Goal: Task Accomplishment & Management: Manage account settings

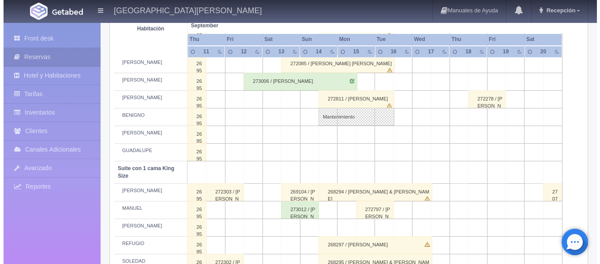
scroll to position [343, 0]
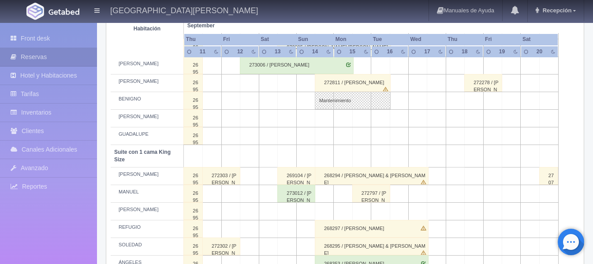
click at [290, 117] on td at bounding box center [287, 119] width 19 height 18
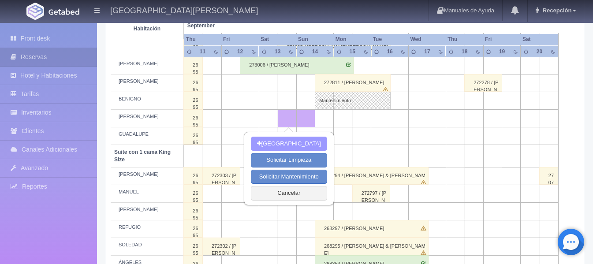
click at [291, 144] on button "[GEOGRAPHIC_DATA]" at bounding box center [289, 144] width 76 height 15
type input "13-09-2025"
type input "14-09-2025"
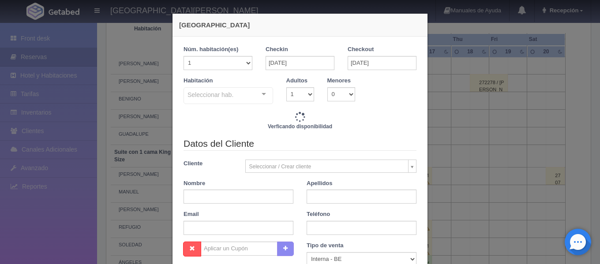
checkbox input "false"
type input "6120.00"
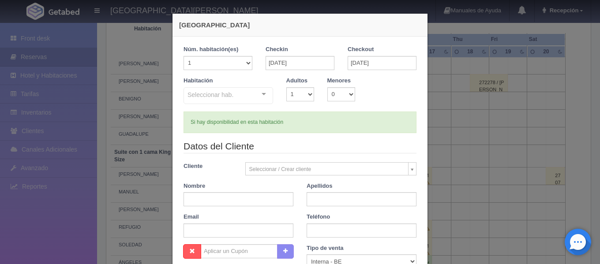
checkbox input "false"
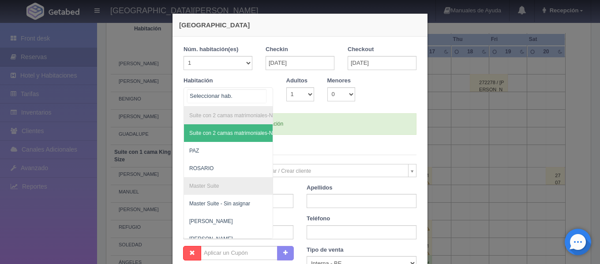
click at [260, 96] on div "Suite con 2 camas matrimoniales-No apta para menores Suite con 2 camas matrimon…" at bounding box center [227, 96] width 89 height 19
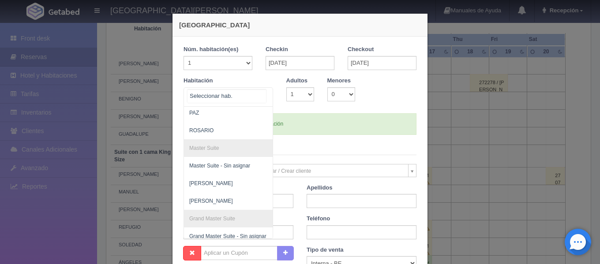
scroll to position [34, 0]
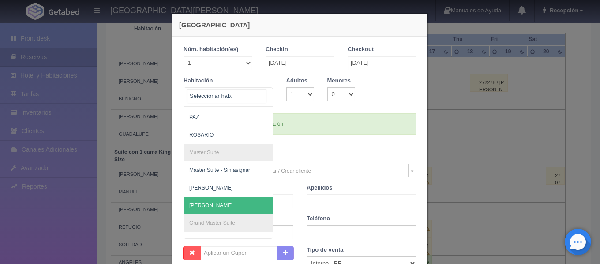
click at [209, 199] on span "[PERSON_NAME]" at bounding box center [271, 206] width 174 height 18
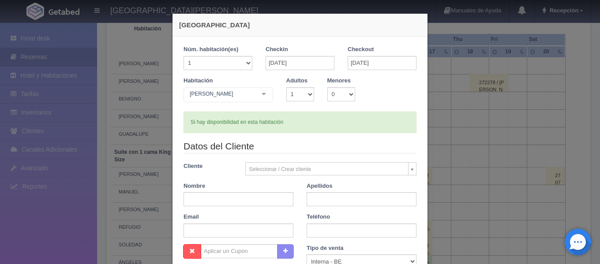
checkbox input "false"
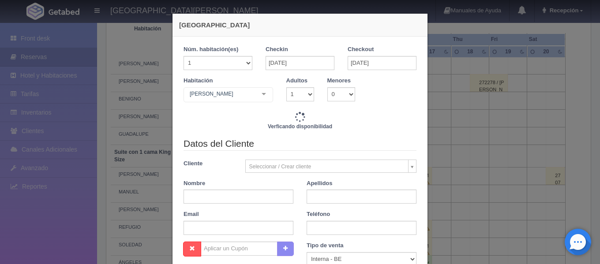
type input "6120.00"
checkbox input "false"
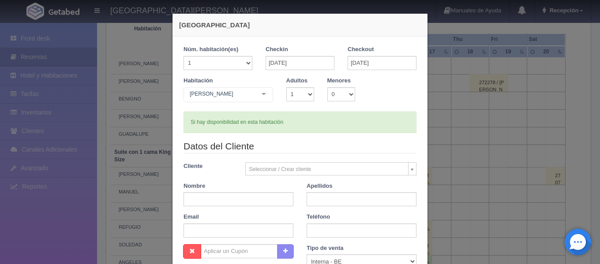
click at [265, 170] on body "Hacienda El Carmen Hotel & Spa Manuales de Ayuda Actualizaciones recientes Rece…" at bounding box center [300, 148] width 600 height 936
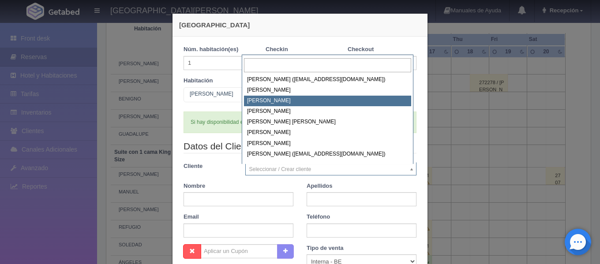
scroll to position [1676, 0]
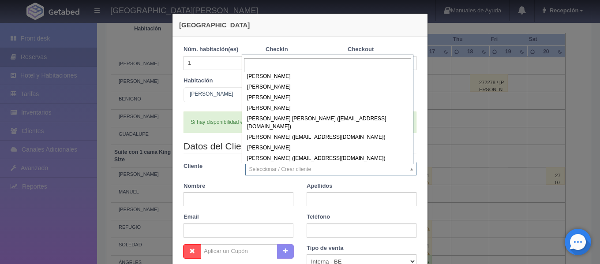
click at [198, 172] on body "Hacienda El Carmen Hotel & Spa Manuales de Ayuda Actualizaciones recientes Rece…" at bounding box center [300, 148] width 600 height 936
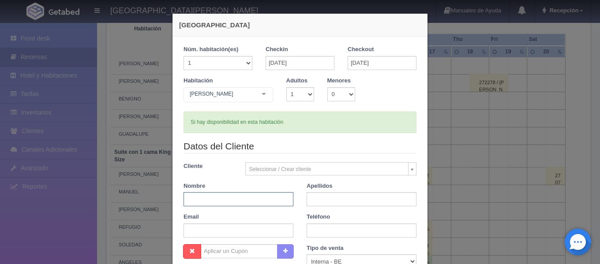
click at [198, 193] on input "text" at bounding box center [238, 199] width 110 height 14
type input "AGUSTIN"
click at [312, 199] on input "text" at bounding box center [361, 199] width 110 height 14
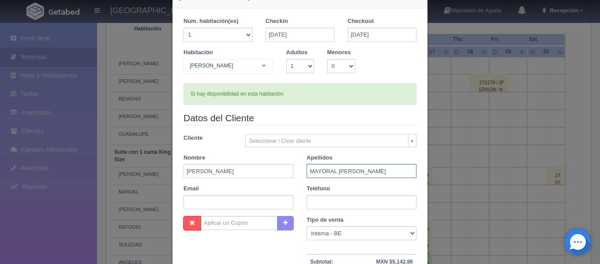
scroll to position [44, 0]
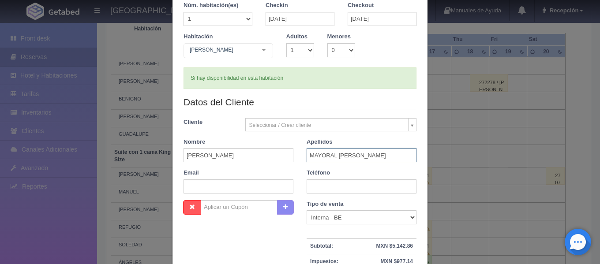
type input "MAYORAL URIBE"
click at [245, 181] on input "text" at bounding box center [238, 186] width 110 height 14
type input "Rociopv@hotmail.com"
click at [320, 184] on input "text" at bounding box center [361, 186] width 110 height 14
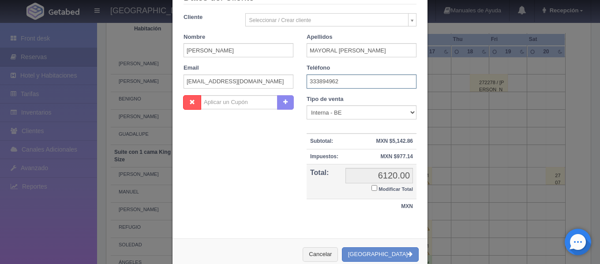
scroll to position [169, 0]
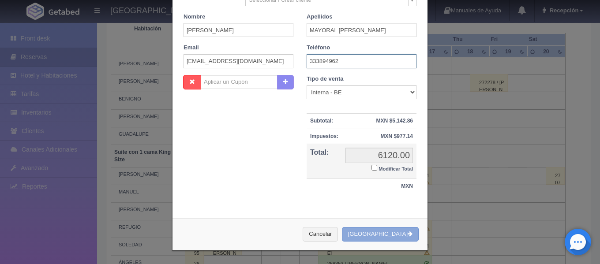
type input "333894962"
click at [377, 234] on button "[GEOGRAPHIC_DATA]" at bounding box center [380, 234] width 77 height 15
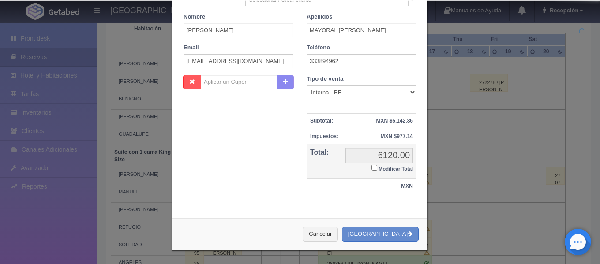
click at [329, 49] on div "Teléfono 333894962" at bounding box center [361, 56] width 123 height 25
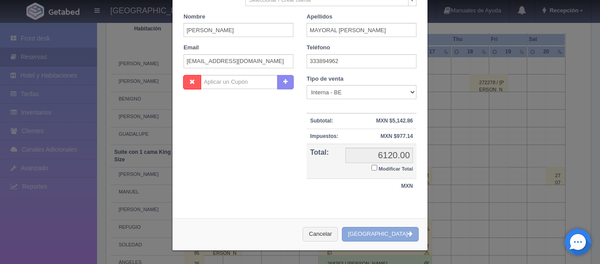
click at [380, 240] on button "Crear Reserva" at bounding box center [380, 234] width 77 height 15
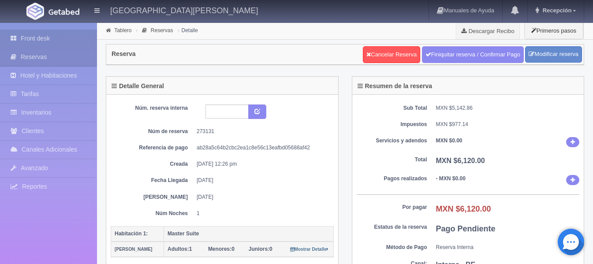
click at [66, 44] on link "Front desk" at bounding box center [48, 39] width 97 height 18
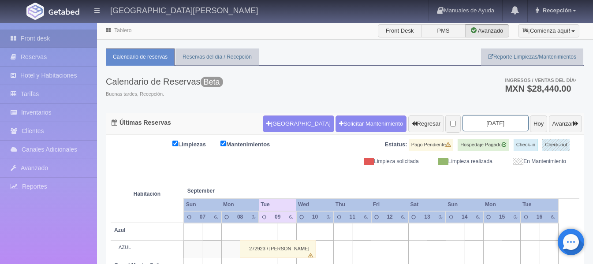
click at [481, 122] on input "2025-09-09" at bounding box center [495, 123] width 66 height 16
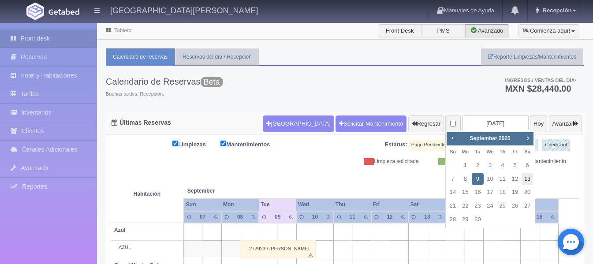
click at [528, 177] on link "13" at bounding box center [527, 179] width 11 height 13
type input "[DATE]"
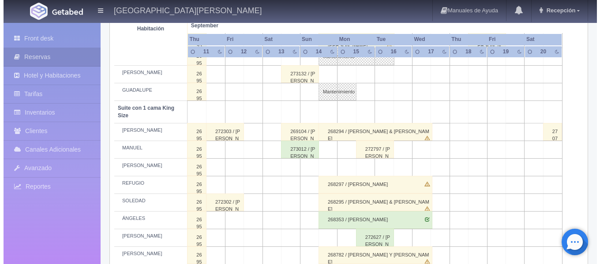
scroll to position [298, 0]
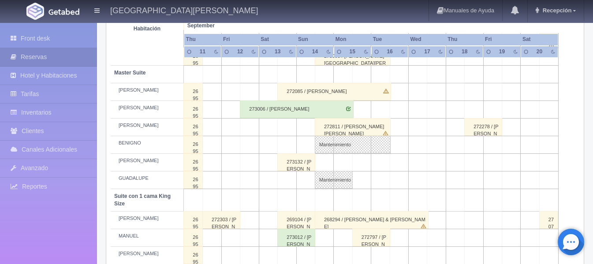
click at [291, 166] on div "273132 / [PERSON_NAME] [PERSON_NAME]" at bounding box center [296, 162] width 38 height 18
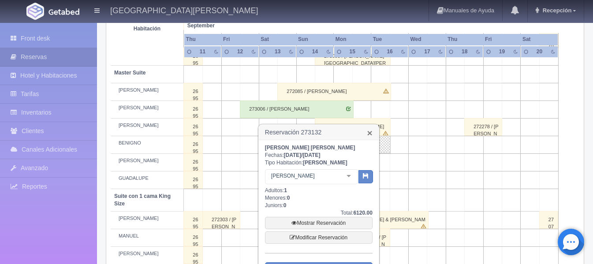
click at [370, 137] on link "×" at bounding box center [369, 132] width 5 height 9
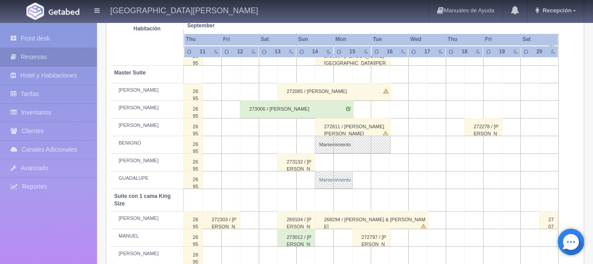
click at [325, 179] on link "Mantenimiento" at bounding box center [334, 180] width 38 height 18
select select "Mantenimiento"
select select "1894_GUADALUPE"
type input "14-09-2025"
type input "15-09-2025"
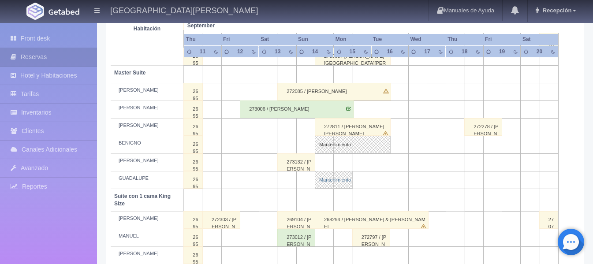
type textarea "TRAMITE EN PROCESO"
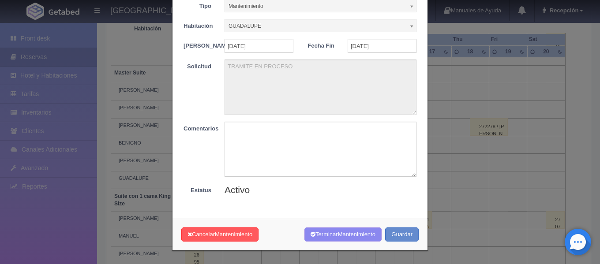
scroll to position [52, 0]
click at [320, 233] on button "Terminar Mantenimiento" at bounding box center [342, 234] width 77 height 15
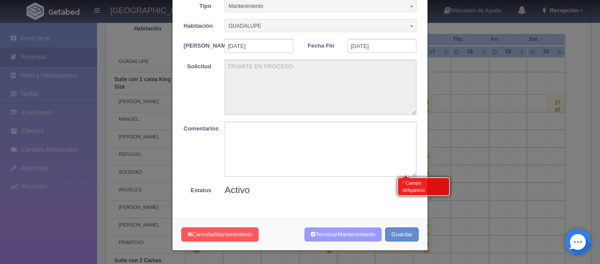
scroll to position [420, 0]
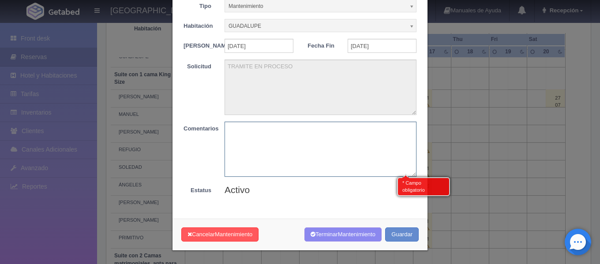
click at [256, 147] on textarea at bounding box center [320, 149] width 192 height 55
type textarea "tramite finalizado"
click at [392, 235] on button "Guardar" at bounding box center [402, 234] width 34 height 15
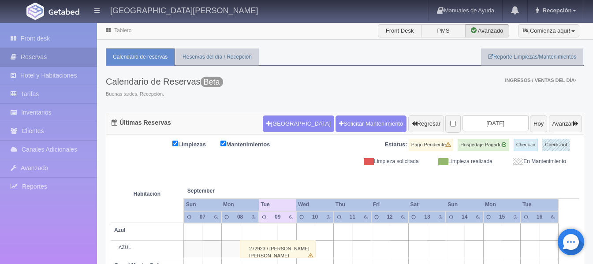
scroll to position [66, 0]
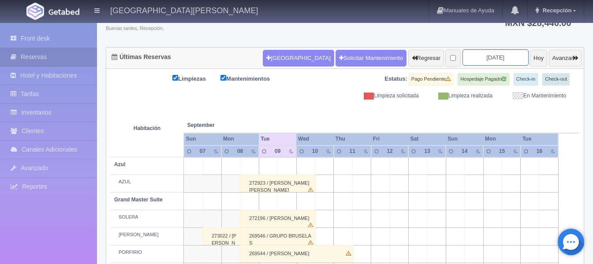
click at [474, 56] on input "2025-09-09" at bounding box center [495, 57] width 66 height 16
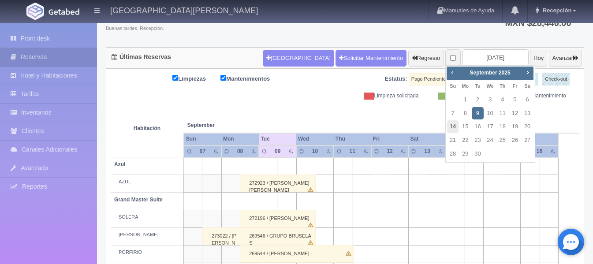
click at [453, 127] on link "14" at bounding box center [452, 126] width 11 height 13
type input "[DATE]"
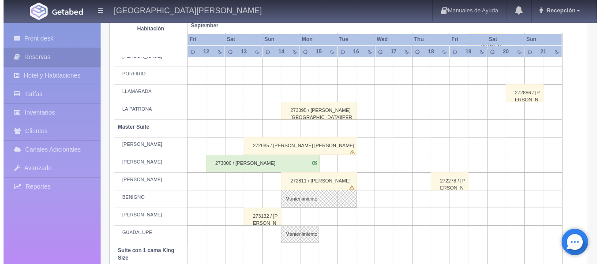
scroll to position [309, 0]
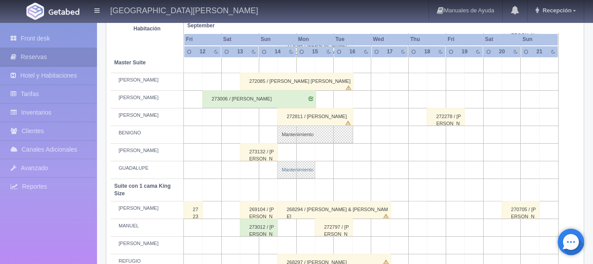
click at [279, 168] on link "Mantenimiento" at bounding box center [296, 170] width 38 height 18
select select "Mantenimiento"
select select "1894_GUADALUPE"
type input "[DATE]"
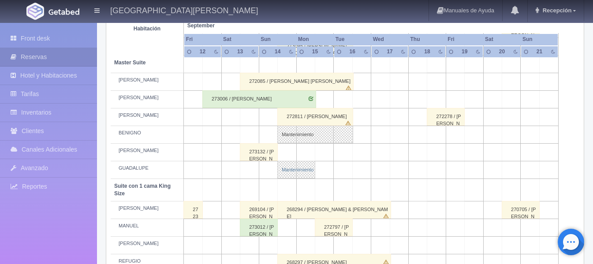
type textarea "TRAMITE EN PROCESO"
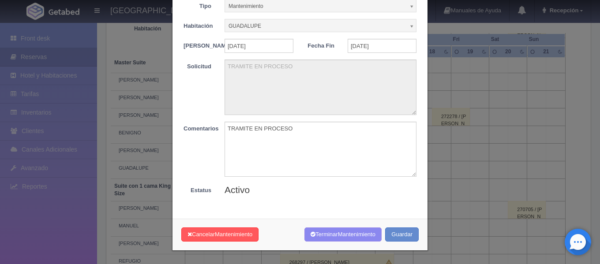
scroll to position [52, 0]
click at [369, 236] on span "Mantenimiento" at bounding box center [356, 234] width 37 height 7
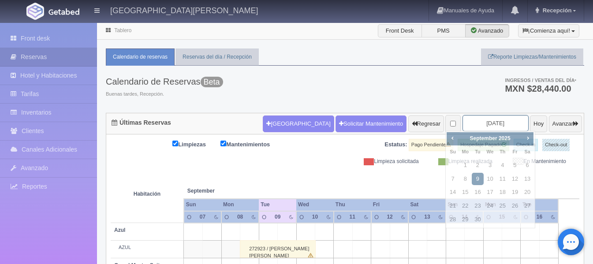
click at [470, 122] on input "[DATE]" at bounding box center [495, 123] width 66 height 16
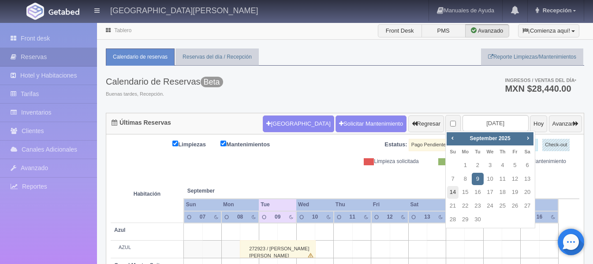
click at [455, 192] on link "14" at bounding box center [452, 192] width 11 height 13
type input "[DATE]"
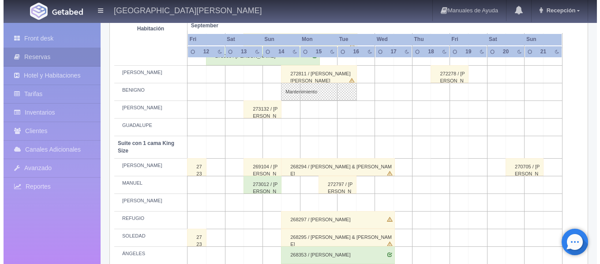
scroll to position [353, 0]
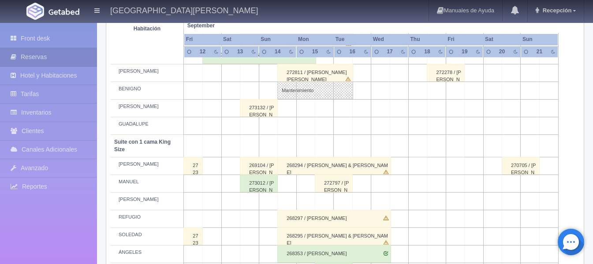
click at [287, 124] on td at bounding box center [287, 126] width 19 height 18
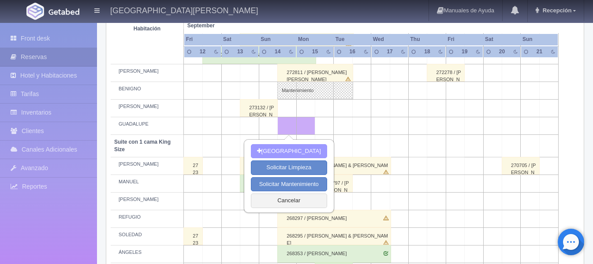
click at [294, 150] on button "[GEOGRAPHIC_DATA]" at bounding box center [289, 151] width 76 height 15
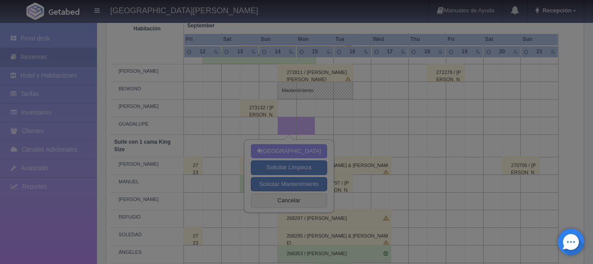
type input "[DATE]"
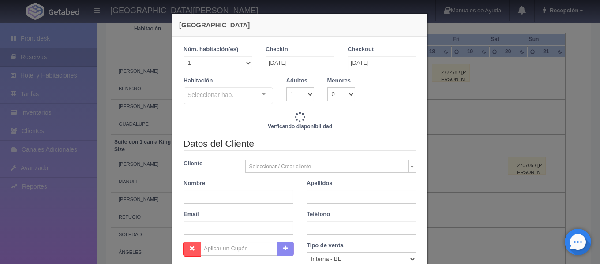
checkbox input "false"
type input "4700.00"
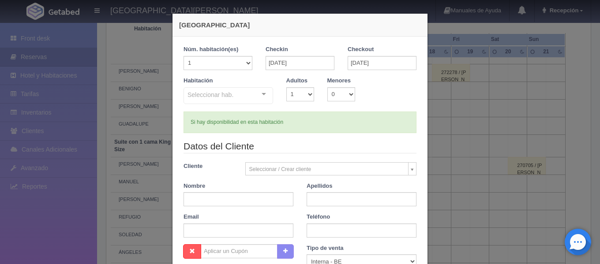
checkbox input "false"
click at [257, 96] on div "Seleccionar hab. No elements found. Consider changing the search query. List is…" at bounding box center [227, 96] width 89 height 18
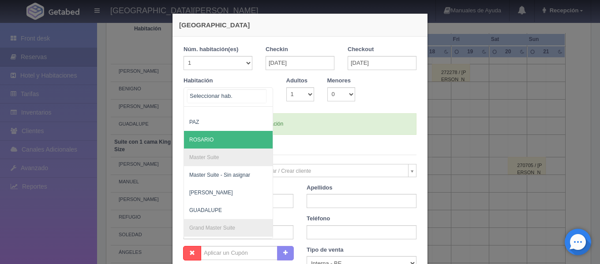
scroll to position [44, 0]
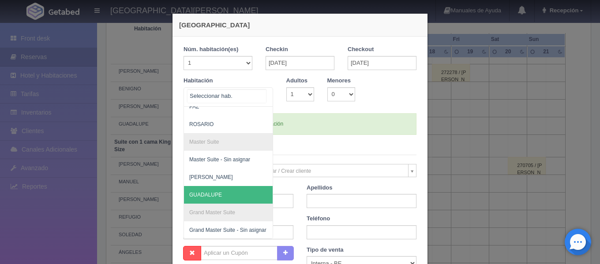
click at [225, 188] on span "GUADALUPE" at bounding box center [271, 195] width 174 height 18
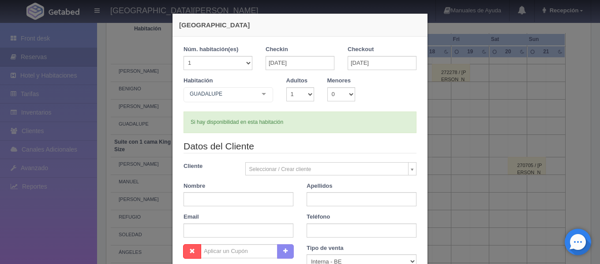
checkbox input "false"
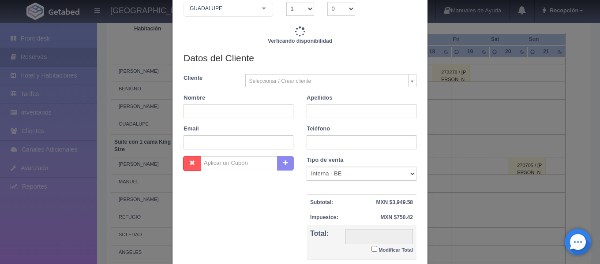
scroll to position [88, 0]
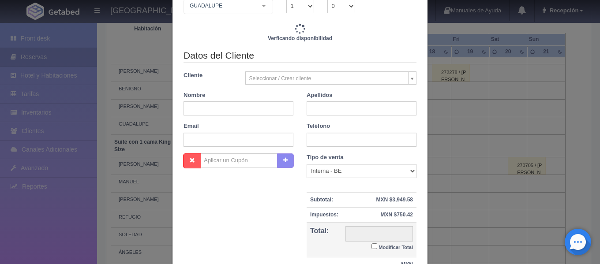
type input "4700.00"
checkbox input "false"
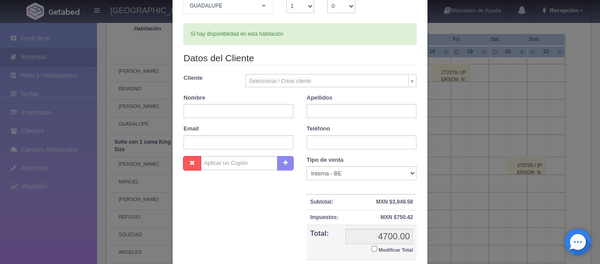
click at [262, 78] on body "Hacienda El Carmen Hotel & Spa Manuales de Ayuda Actualizaciones recientes Rece…" at bounding box center [300, 137] width 600 height 936
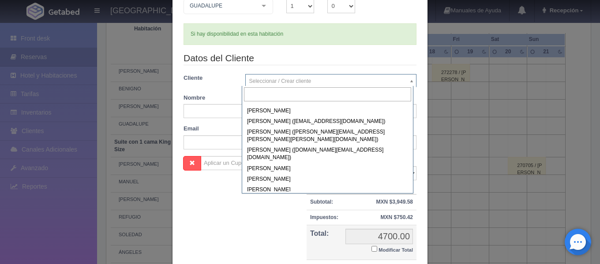
scroll to position [3130, 0]
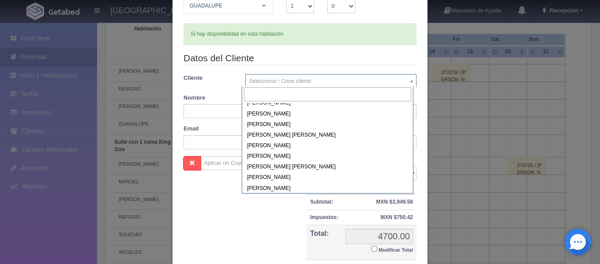
click at [214, 113] on body "Hacienda El Carmen Hotel & Spa Manuales de Ayuda Actualizaciones recientes Rece…" at bounding box center [300, 137] width 600 height 936
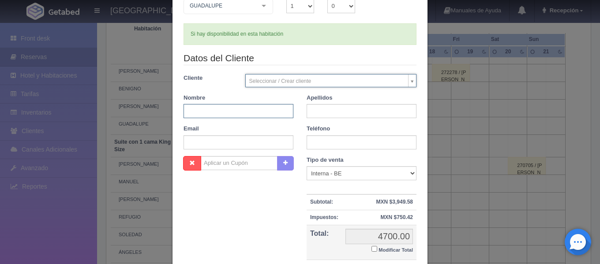
click at [214, 113] on input "text" at bounding box center [238, 111] width 110 height 14
type input "ALEJANDRA"
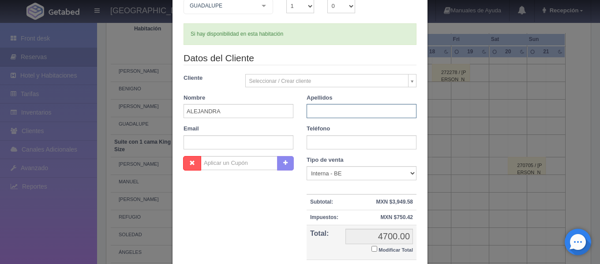
click at [314, 108] on input "text" at bounding box center [361, 111] width 110 height 14
type input "ROMERO TRUJILO"
click at [282, 141] on input "text" at bounding box center [238, 142] width 110 height 14
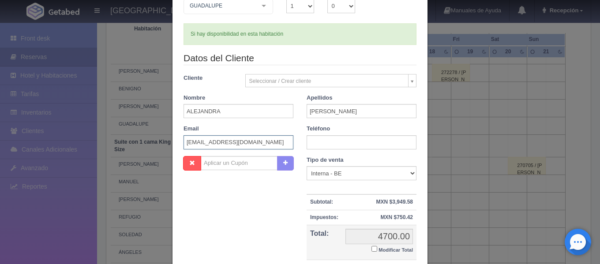
type input "aromtru@gmail.com"
click at [313, 138] on input "text" at bounding box center [361, 142] width 110 height 14
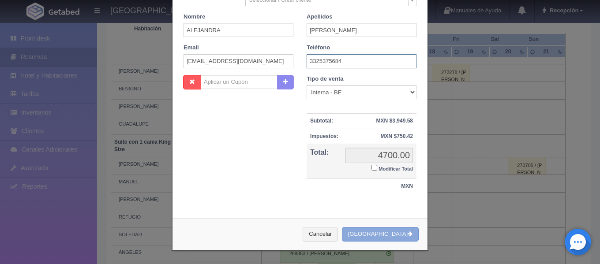
type input "3325375684"
click at [374, 229] on button "Crear Reserva" at bounding box center [380, 234] width 77 height 15
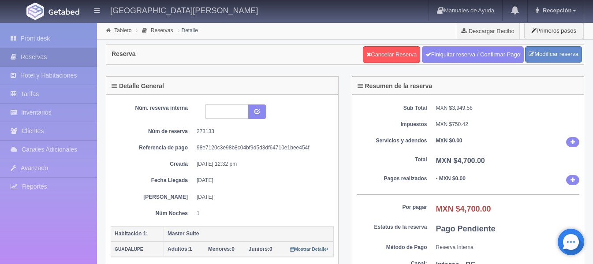
click at [120, 142] on div "Núm. reserva interna Núm de reserva 273133 Referencia de pago 98e7120c3e98b8c04…" at bounding box center [222, 160] width 223 height 113
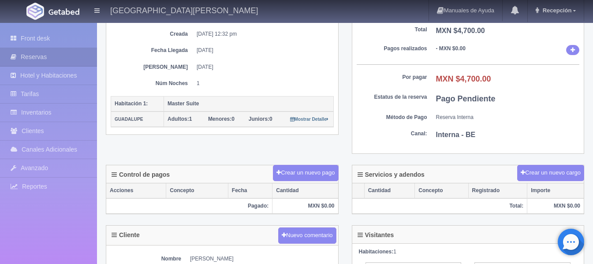
scroll to position [132, 0]
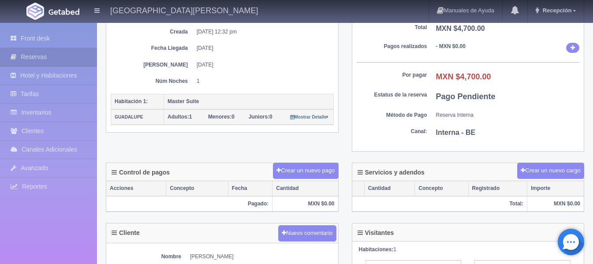
click at [191, 119] on span "Adultos: 1" at bounding box center [180, 117] width 24 height 6
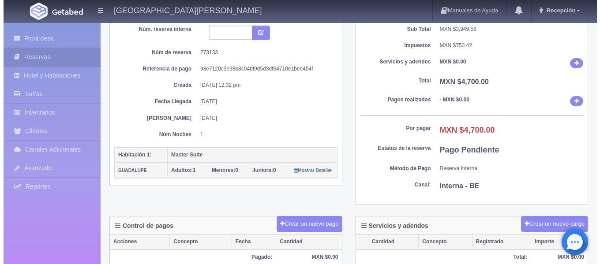
scroll to position [0, 0]
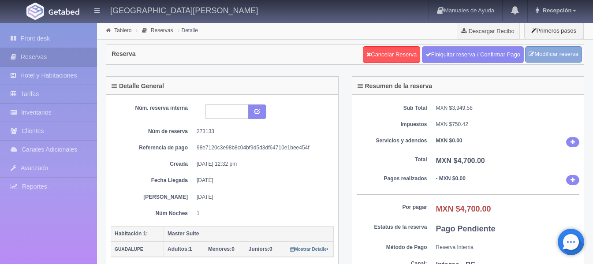
click at [539, 52] on link "Modificar reserva" at bounding box center [553, 54] width 57 height 16
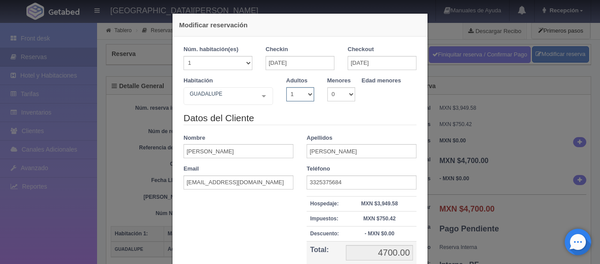
click at [307, 93] on select "1 2 3 4 5 6 7 8 9 10" at bounding box center [300, 94] width 28 height 14
select select "2"
click at [286, 87] on select "1 2 3 4 5 6 7 8 9 10" at bounding box center [300, 94] width 28 height 14
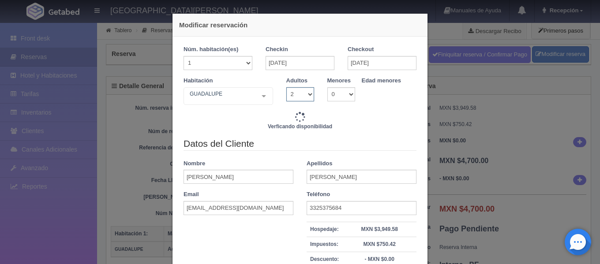
type input "4700.00"
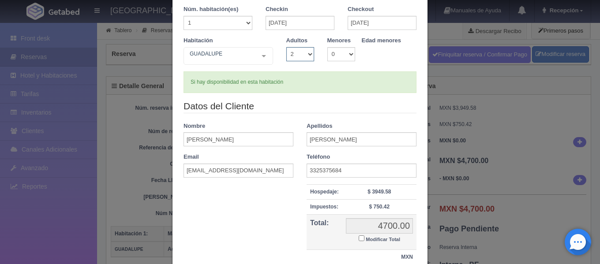
scroll to position [111, 0]
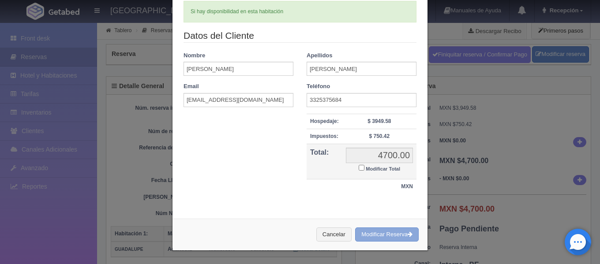
click at [378, 230] on button "Modificar Reserva" at bounding box center [386, 234] width 63 height 15
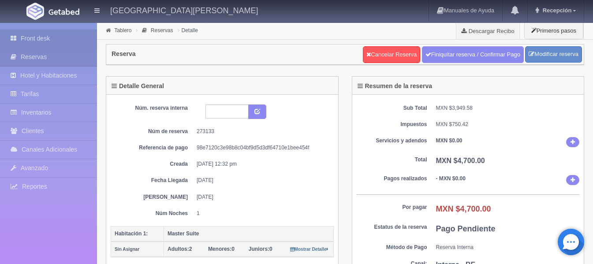
click at [48, 34] on link "Front desk" at bounding box center [48, 39] width 97 height 18
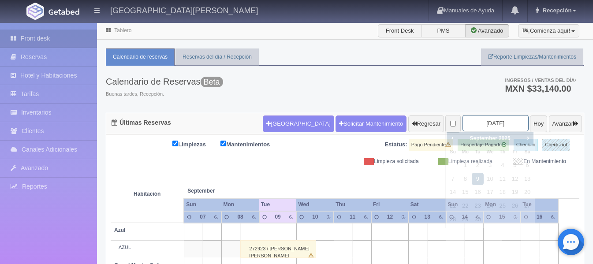
click at [481, 120] on input "[DATE]" at bounding box center [495, 123] width 66 height 16
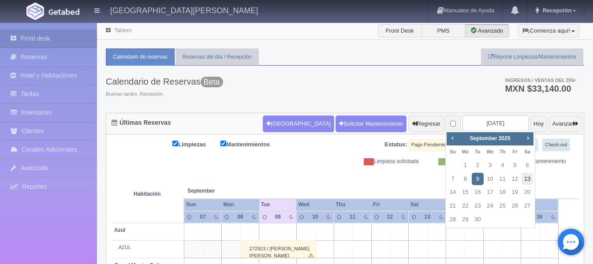
click at [529, 182] on link "13" at bounding box center [527, 179] width 11 height 13
type input "[DATE]"
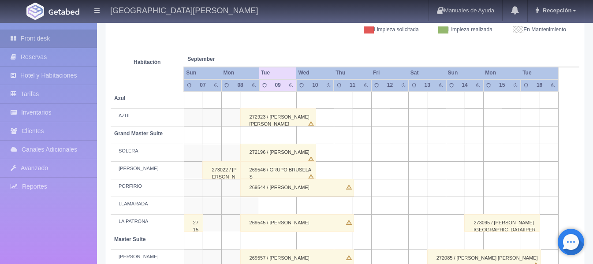
scroll to position [132, 0]
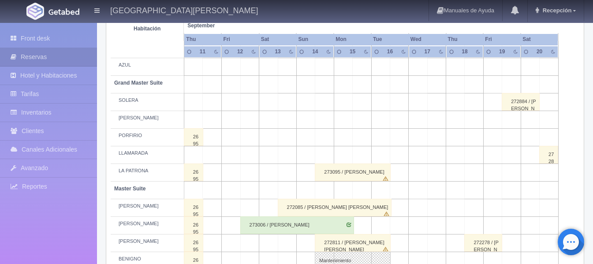
scroll to position [353, 0]
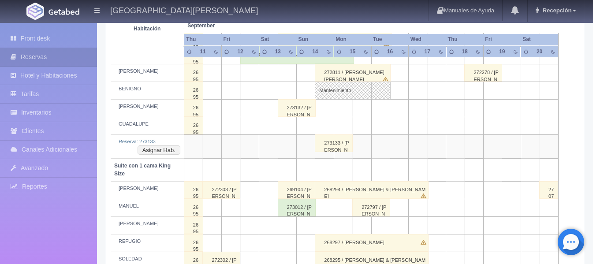
click at [294, 109] on div "273132 / AGUSTIN MAYORAL URIBE" at bounding box center [297, 108] width 38 height 18
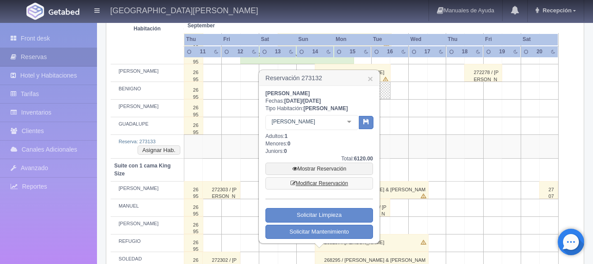
click at [327, 187] on link "Modificar Reservación" at bounding box center [319, 183] width 108 height 12
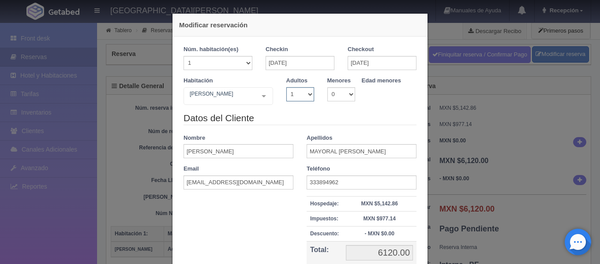
click at [306, 96] on select "1 2 3 4 5 6 7 8 9 10" at bounding box center [300, 94] width 28 height 14
select select "2"
click at [286, 87] on select "1 2 3 4 5 6 7 8 9 10" at bounding box center [300, 94] width 28 height 14
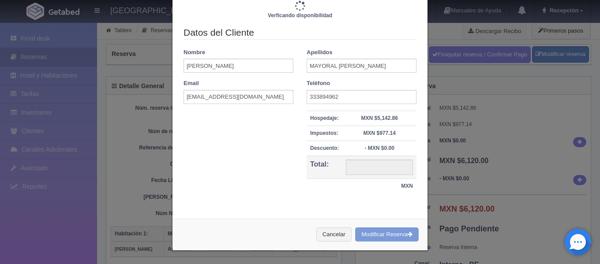
type input "6120.00"
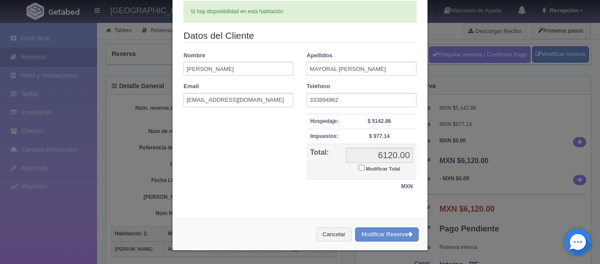
scroll to position [111, 0]
click at [382, 234] on button "Modificar Reserva" at bounding box center [386, 234] width 63 height 15
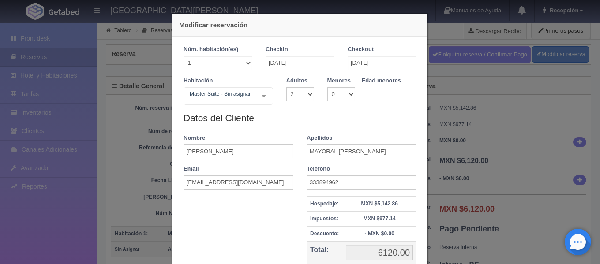
select select "2"
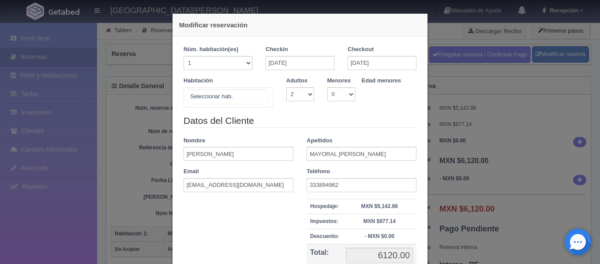
click at [268, 97] on div at bounding box center [264, 96] width 18 height 17
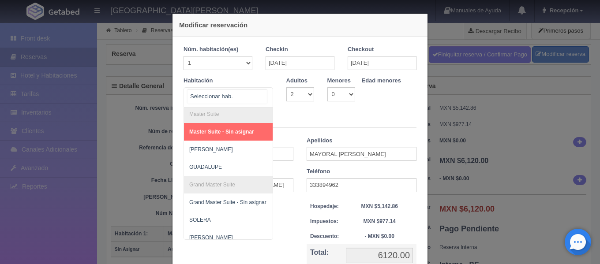
scroll to position [88, 0]
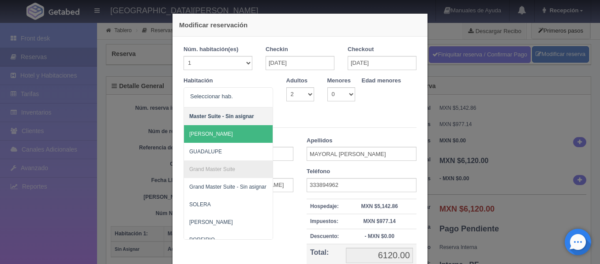
click at [297, 125] on legend "Datos del Cliente" at bounding box center [299, 121] width 233 height 14
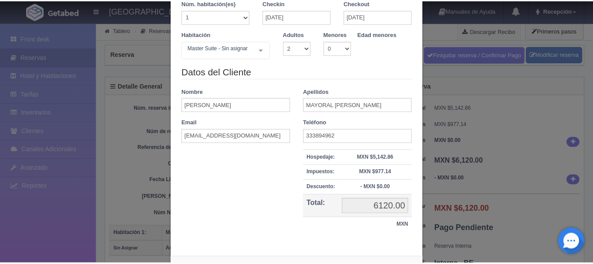
scroll to position [86, 0]
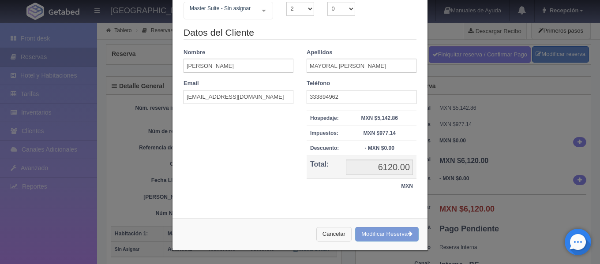
click at [331, 232] on button "Cancelar" at bounding box center [333, 234] width 35 height 15
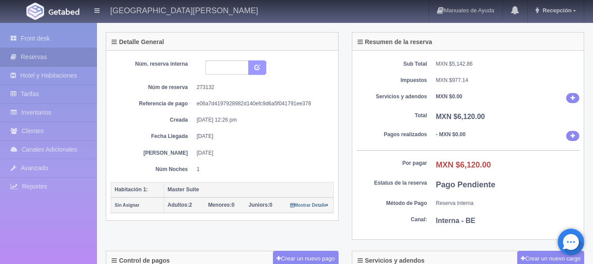
scroll to position [0, 0]
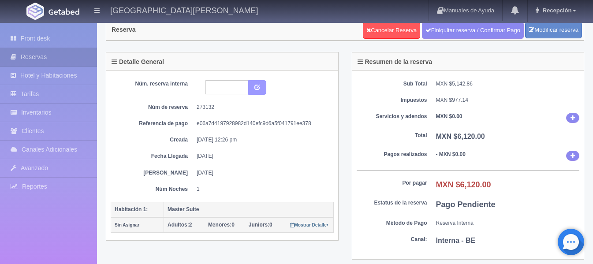
drag, startPoint x: 254, startPoint y: 112, endPoint x: 259, endPoint y: 105, distance: 8.5
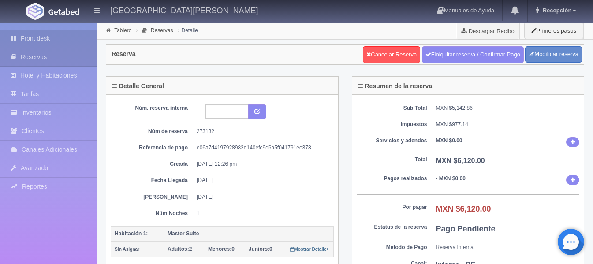
click at [62, 42] on link "Front desk" at bounding box center [48, 39] width 97 height 18
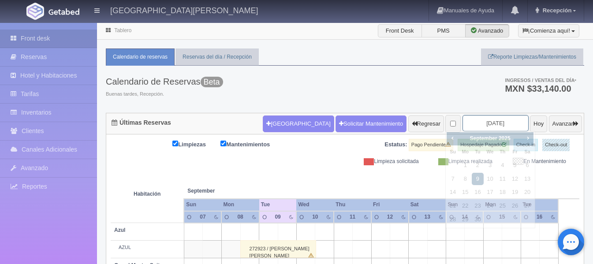
click at [462, 130] on input "2025-09-09" at bounding box center [495, 123] width 66 height 16
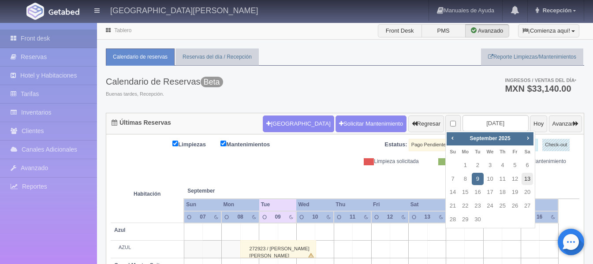
click at [525, 177] on link "13" at bounding box center [527, 179] width 11 height 13
type input "[DATE]"
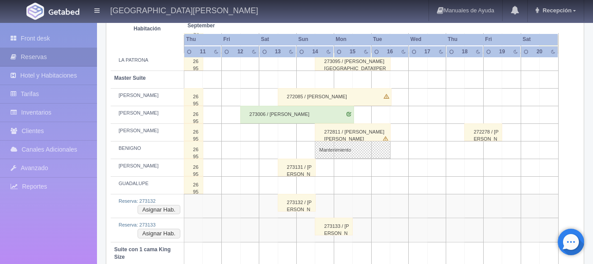
scroll to position [309, 0]
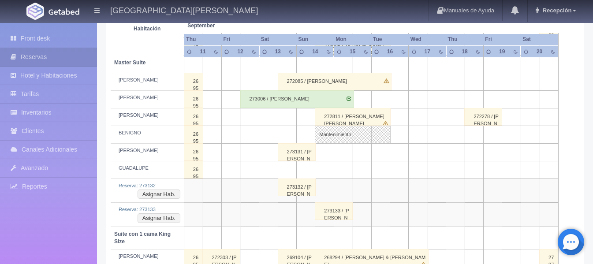
click at [292, 150] on div "273131 / AGUSTIN MAYORAL URIBE" at bounding box center [297, 152] width 38 height 18
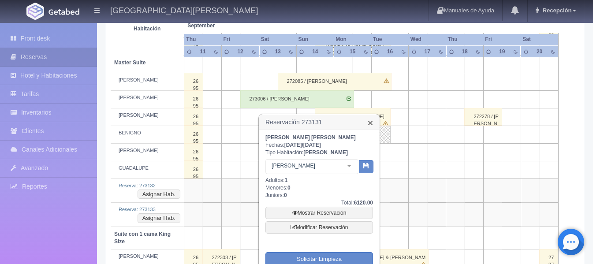
click at [373, 122] on link "×" at bounding box center [370, 122] width 5 height 9
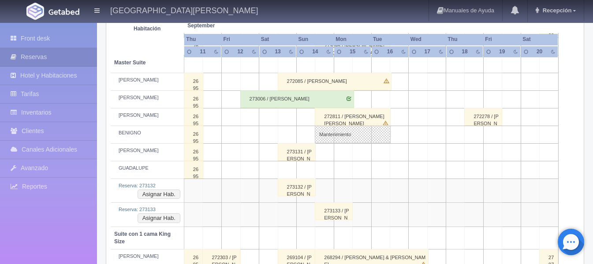
click at [299, 150] on div "273131 / AGUSTIN MAYORAL URIBE" at bounding box center [297, 152] width 38 height 18
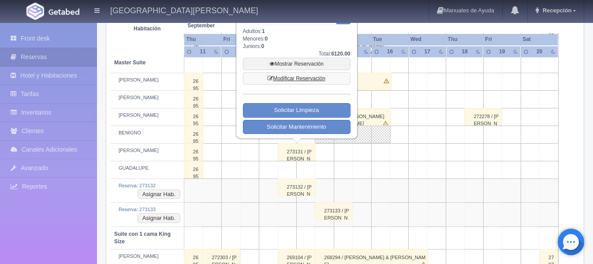
click at [320, 73] on link "Modificar Reservación" at bounding box center [297, 78] width 108 height 12
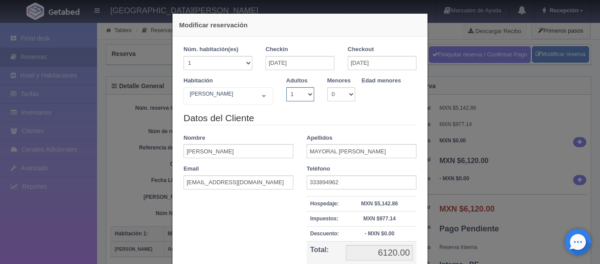
click at [306, 91] on select "1 2 3 4 5 6 7 8 9 10" at bounding box center [300, 94] width 28 height 14
select select "2"
click at [286, 87] on select "1 2 3 4 5 6 7 8 9 10" at bounding box center [300, 94] width 28 height 14
checkbox input "false"
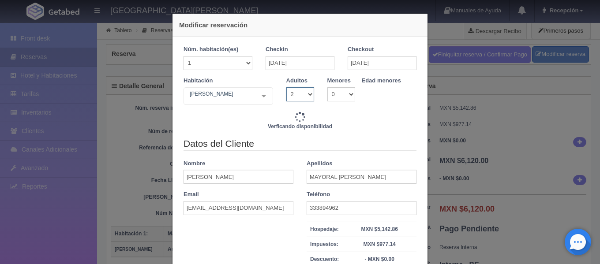
type input "6120.00"
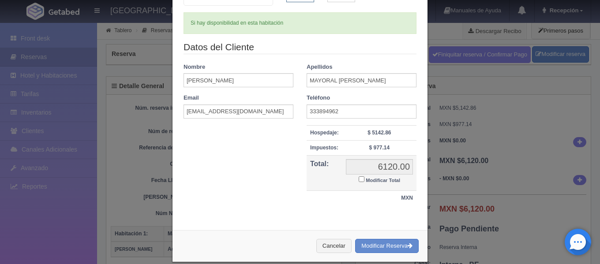
scroll to position [111, 0]
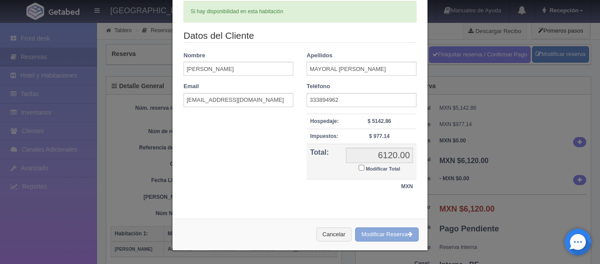
click at [375, 227] on button "Modificar Reserva" at bounding box center [386, 234] width 63 height 15
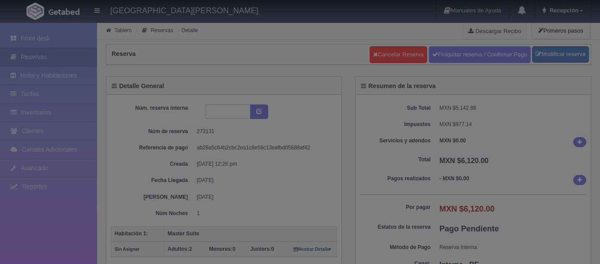
select select "2"
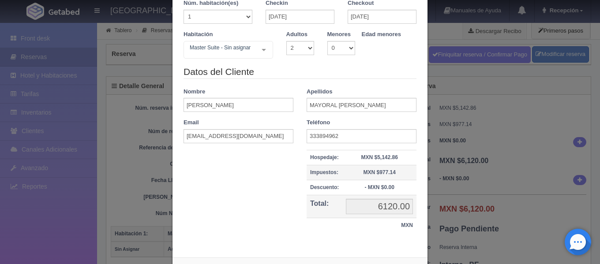
scroll to position [86, 0]
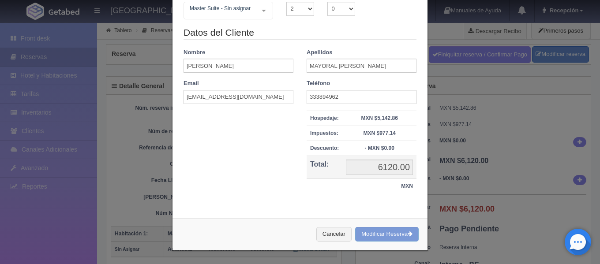
click at [390, 234] on div "Cancelar Modificar Reserva" at bounding box center [299, 234] width 255 height 32
click at [385, 231] on div "Cancelar Modificar Reserva" at bounding box center [299, 234] width 255 height 32
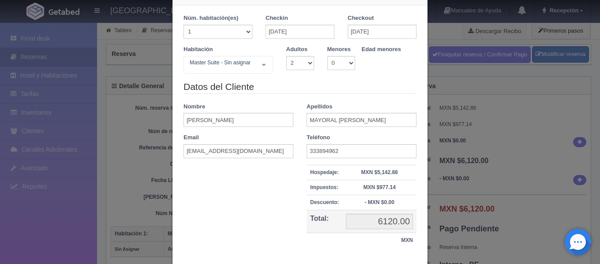
scroll to position [0, 0]
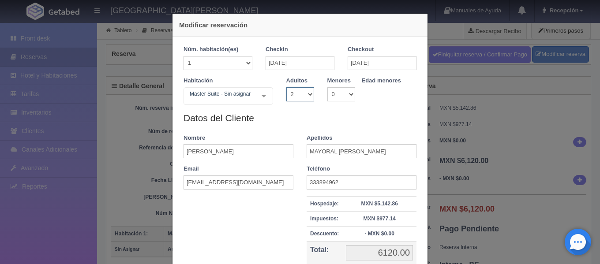
click at [308, 93] on select "1 2 3 4 5 6 7 8 9 10" at bounding box center [300, 94] width 28 height 14
click at [286, 87] on select "1 2 3 4 5 6 7 8 9 10" at bounding box center [300, 94] width 28 height 14
click at [264, 93] on div at bounding box center [264, 96] width 18 height 17
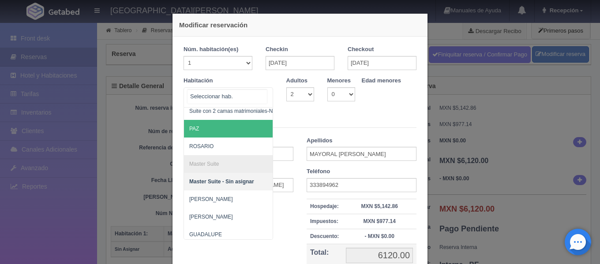
scroll to position [44, 0]
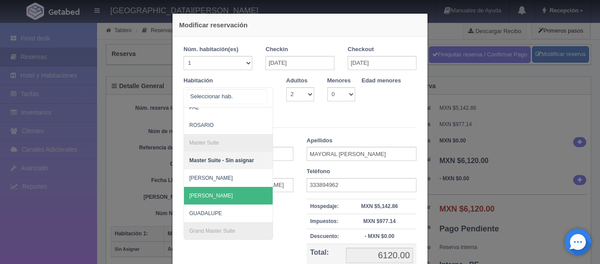
click at [228, 189] on span "[PERSON_NAME]" at bounding box center [271, 196] width 174 height 18
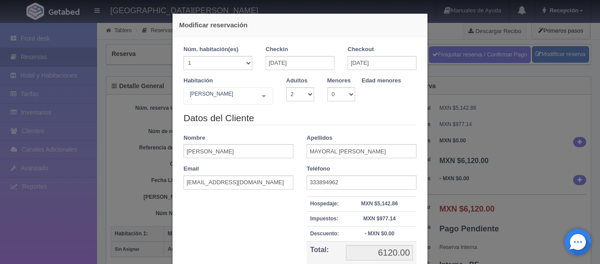
checkbox input "false"
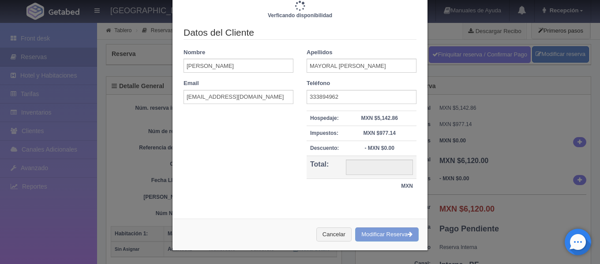
type input "6120.00"
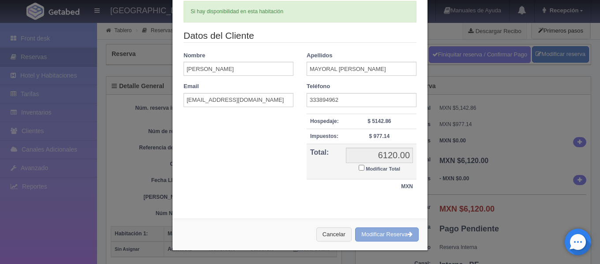
scroll to position [111, 0]
click at [361, 229] on button "Modificar Reserva" at bounding box center [386, 234] width 63 height 15
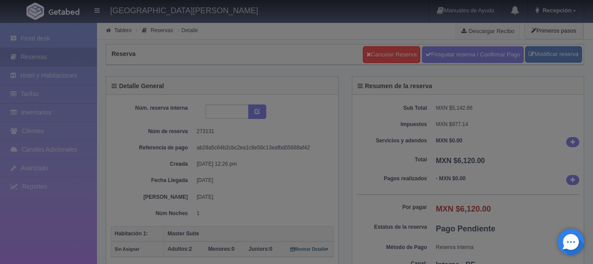
select select "2"
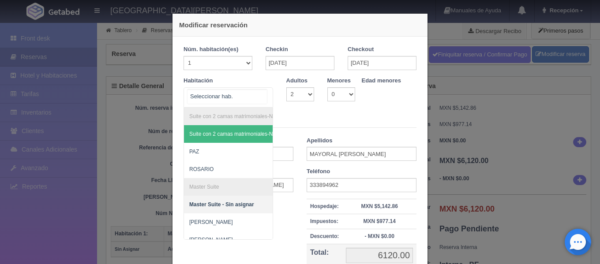
click at [258, 95] on div "Suite con 2 camas matrimoniales-No apta para menores Suite con 2 camas matrimon…" at bounding box center [227, 97] width 89 height 20
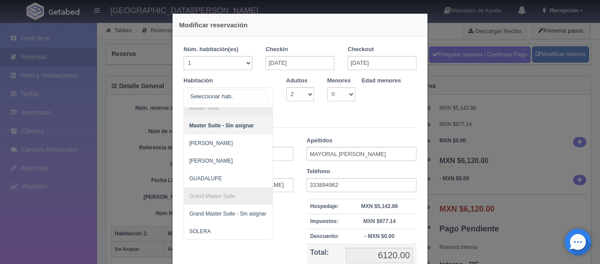
scroll to position [88, 0]
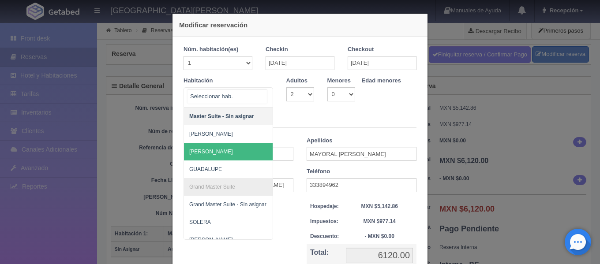
click at [207, 151] on span "[PERSON_NAME]" at bounding box center [211, 152] width 44 height 6
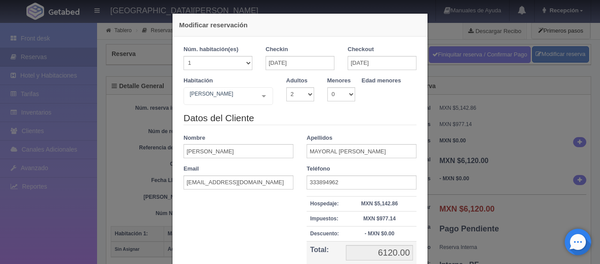
checkbox input "false"
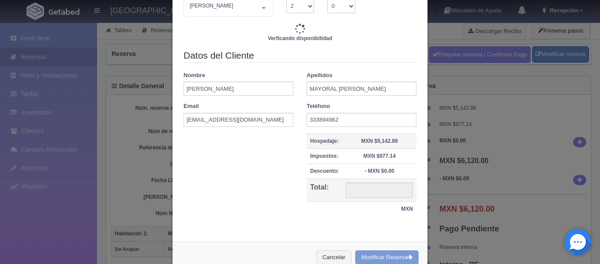
type input "6120.00"
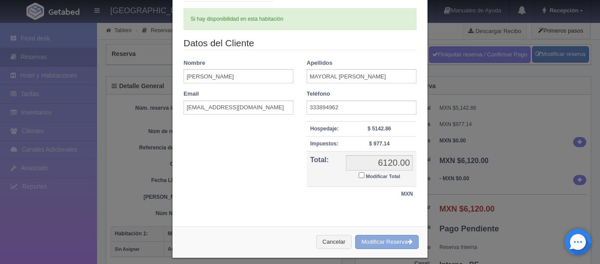
scroll to position [111, 0]
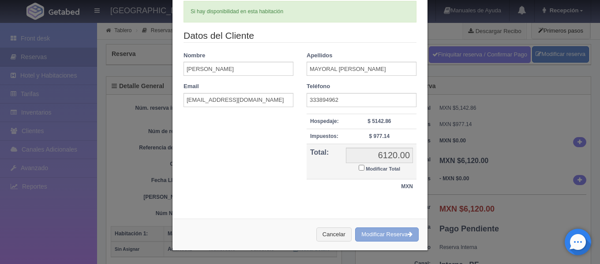
click at [369, 232] on button "Modificar Reserva" at bounding box center [386, 234] width 63 height 15
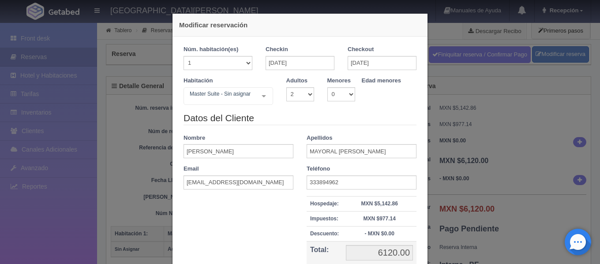
click at [459, 33] on div "Modificar reservación Núm. habitación(es) 1 2 3 4 5 6 7 8 9 10 11 12 13 14 15 1…" at bounding box center [300, 132] width 600 height 264
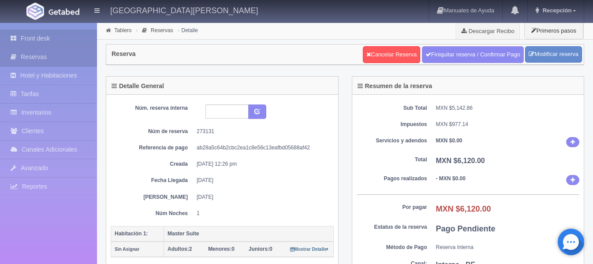
click at [60, 34] on link "Front desk" at bounding box center [48, 39] width 97 height 18
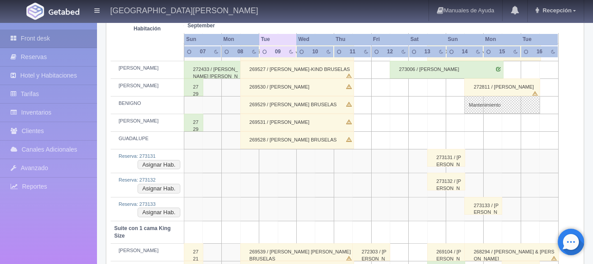
scroll to position [326, 0]
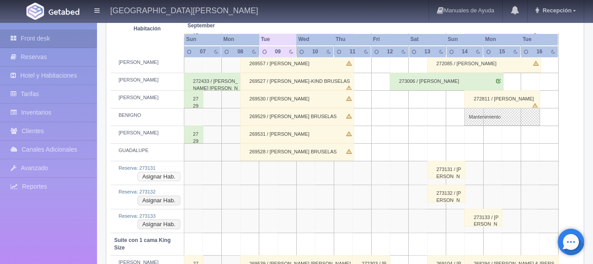
click at [168, 177] on button "Asignar Hab." at bounding box center [159, 177] width 43 height 10
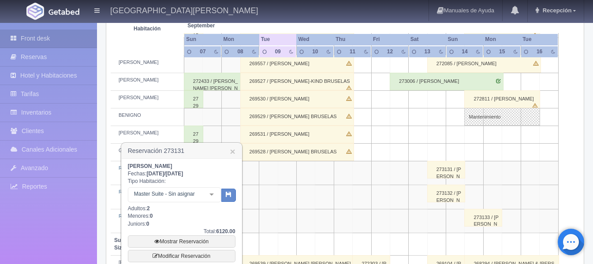
click at [213, 195] on div at bounding box center [212, 194] width 18 height 13
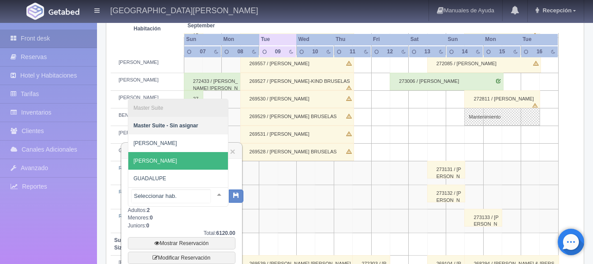
click at [197, 161] on span "[PERSON_NAME]" at bounding box center [178, 161] width 100 height 18
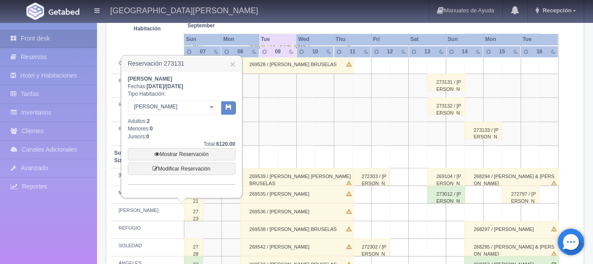
scroll to position [414, 0]
click at [234, 107] on button "button" at bounding box center [228, 107] width 15 height 13
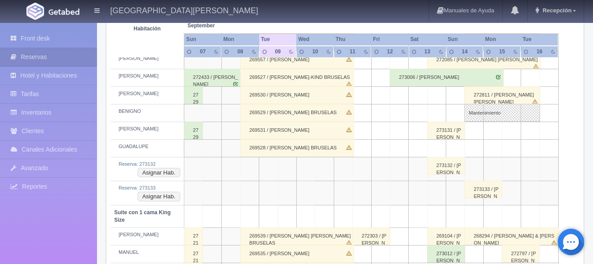
scroll to position [286, 0]
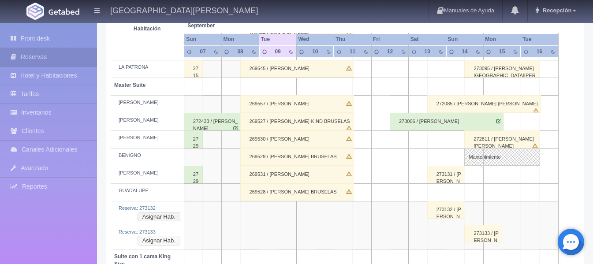
click at [163, 236] on button "Asignar Hab." at bounding box center [159, 241] width 43 height 10
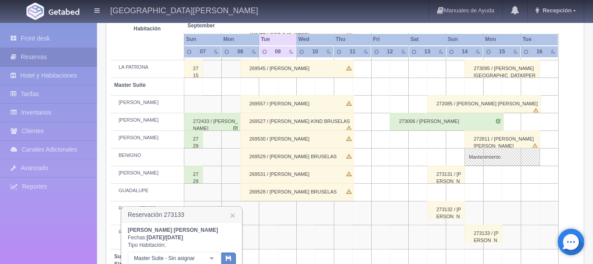
click at [214, 255] on div at bounding box center [212, 258] width 18 height 13
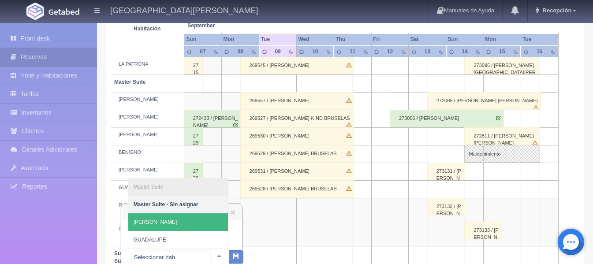
click at [193, 228] on span "JOAQUÍN" at bounding box center [178, 222] width 100 height 18
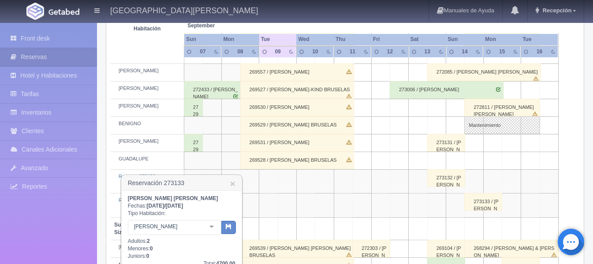
scroll to position [333, 0]
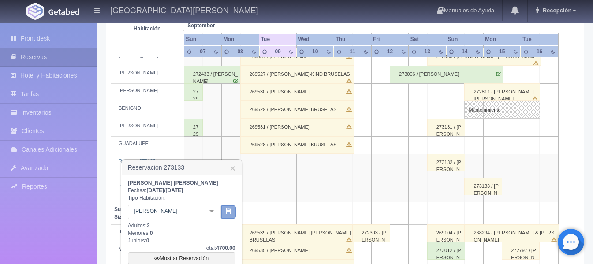
click at [226, 214] on icon "button" at bounding box center [229, 211] width 6 height 6
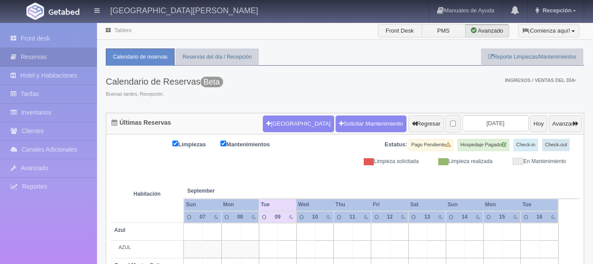
drag, startPoint x: 0, startPoint y: 0, endPoint x: 212, endPoint y: 212, distance: 299.6
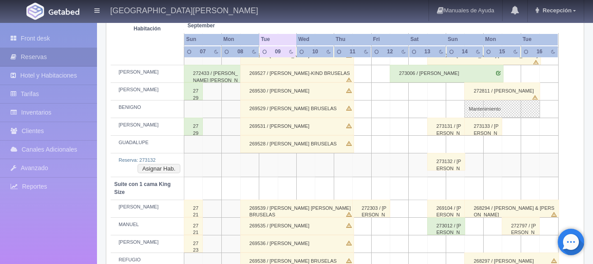
scroll to position [333, 0]
click at [477, 124] on div "273133 / ALEJANDRA ROMERO TRUJILO" at bounding box center [483, 128] width 38 height 18
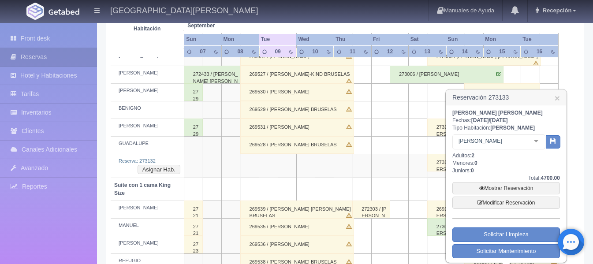
click at [537, 140] on div at bounding box center [536, 141] width 18 height 13
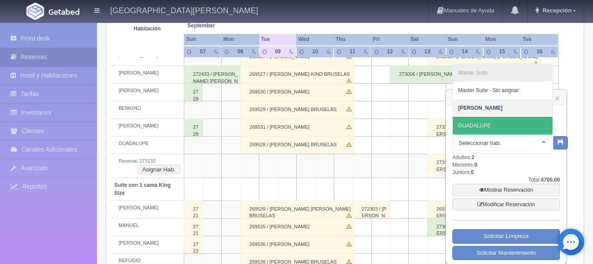
click at [486, 124] on span "GUADALUPE" at bounding box center [474, 126] width 33 height 6
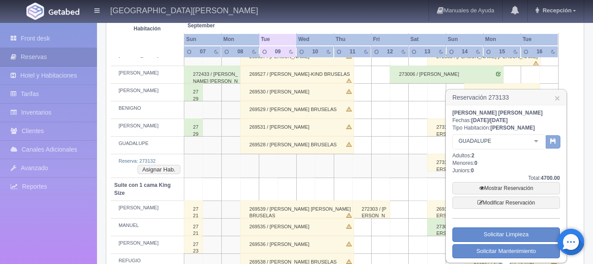
click at [554, 142] on icon "button" at bounding box center [553, 141] width 6 height 6
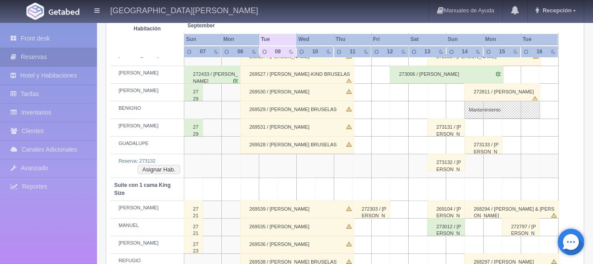
scroll to position [333, 0]
click at [455, 164] on div "273132 / AGUSTIN MAYORAL URIBE" at bounding box center [446, 163] width 38 height 18
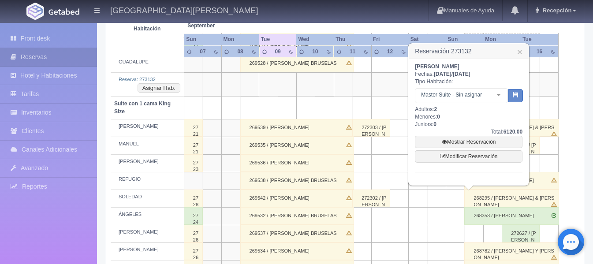
scroll to position [421, 0]
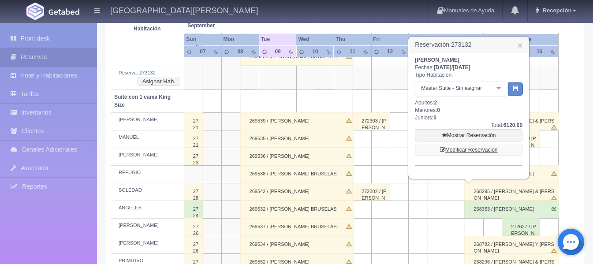
click at [470, 148] on link "Modificar Reservación" at bounding box center [469, 150] width 108 height 12
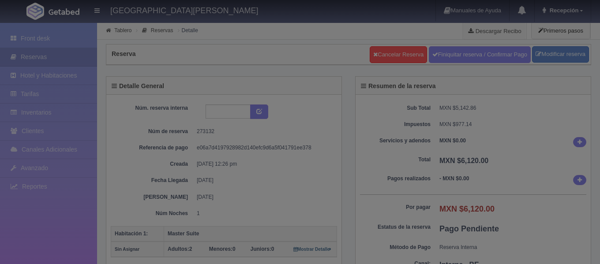
select select "2"
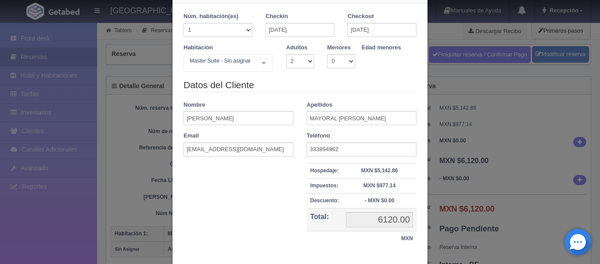
scroll to position [86, 0]
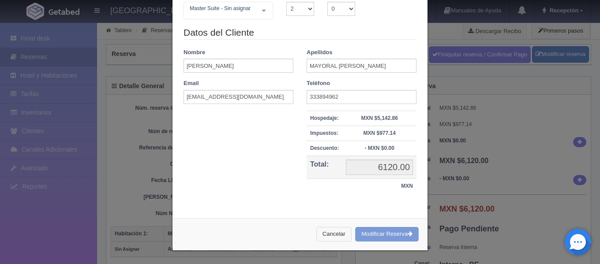
click at [329, 235] on button "Cancelar" at bounding box center [333, 234] width 35 height 15
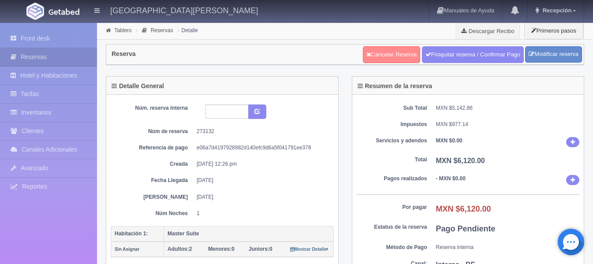
click at [388, 59] on link "Cancelar Reserva" at bounding box center [391, 54] width 57 height 17
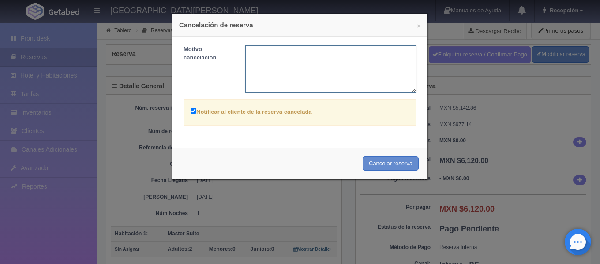
click at [270, 57] on textarea at bounding box center [330, 68] width 171 height 47
type textarea "Repetida"
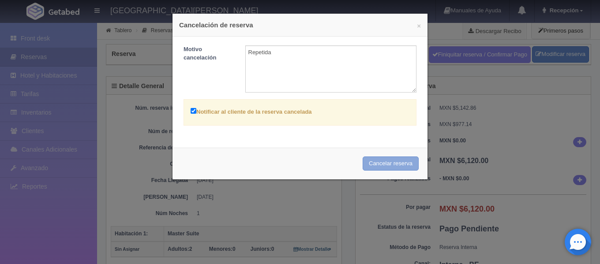
click at [374, 162] on button "Cancelar reserva" at bounding box center [390, 163] width 56 height 15
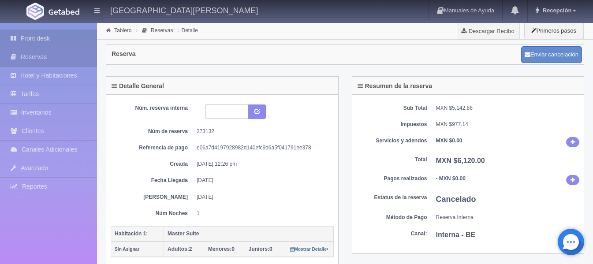
click at [40, 40] on link "Front desk" at bounding box center [48, 39] width 97 height 18
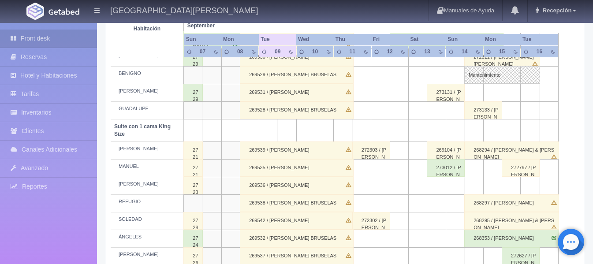
scroll to position [353, 0]
